Goal: Register for event/course

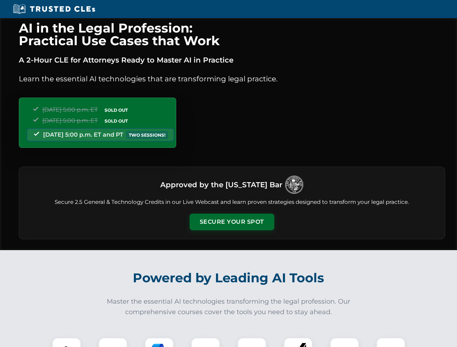
click at [232, 222] on button "Secure Your Spot" at bounding box center [232, 222] width 85 height 17
click at [67, 343] on img at bounding box center [66, 352] width 21 height 21
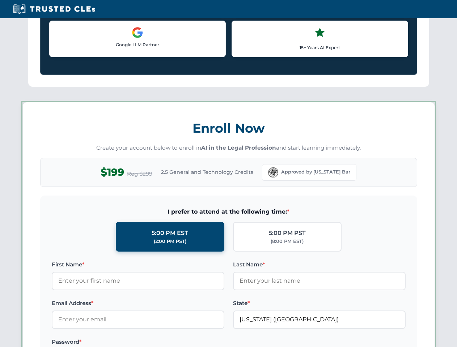
click at [159, 343] on label "Password *" at bounding box center [138, 342] width 173 height 9
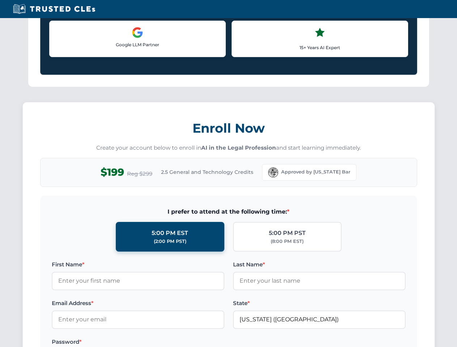
scroll to position [710, 0]
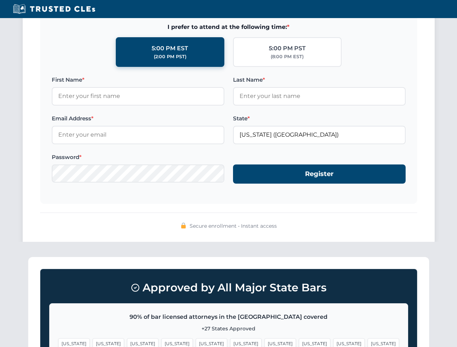
click at [333, 343] on span "[US_STATE]" at bounding box center [348, 344] width 31 height 10
